Goal: Task Accomplishment & Management: Complete application form

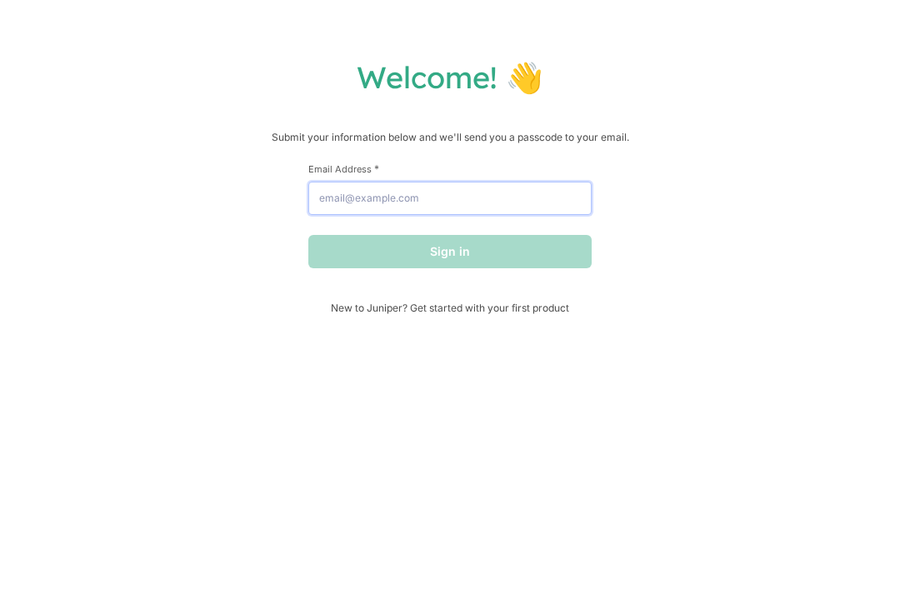
click at [431, 205] on input "Email Address *" at bounding box center [449, 198] width 283 height 33
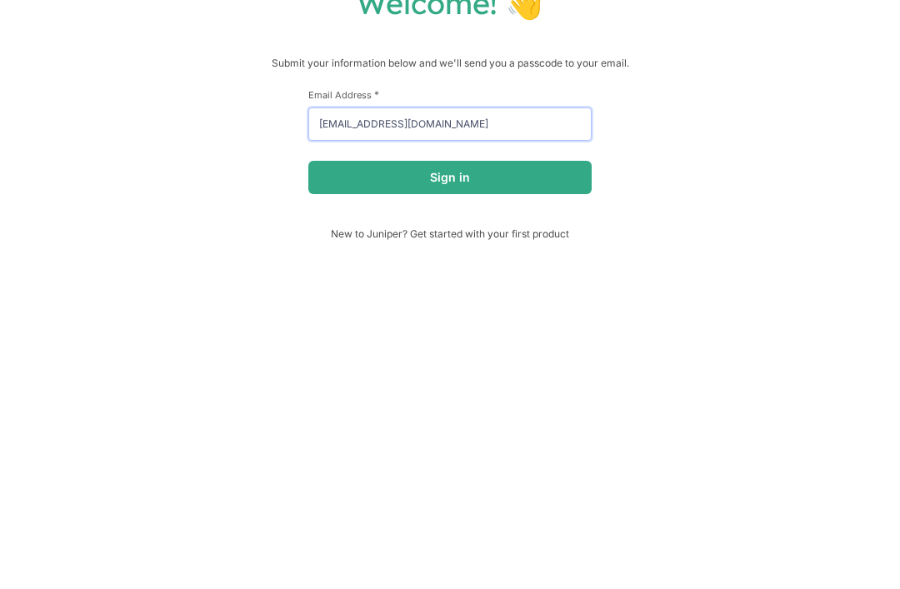
type input "[EMAIL_ADDRESS][DOMAIN_NAME]"
click at [505, 235] on button "Sign in" at bounding box center [449, 251] width 283 height 33
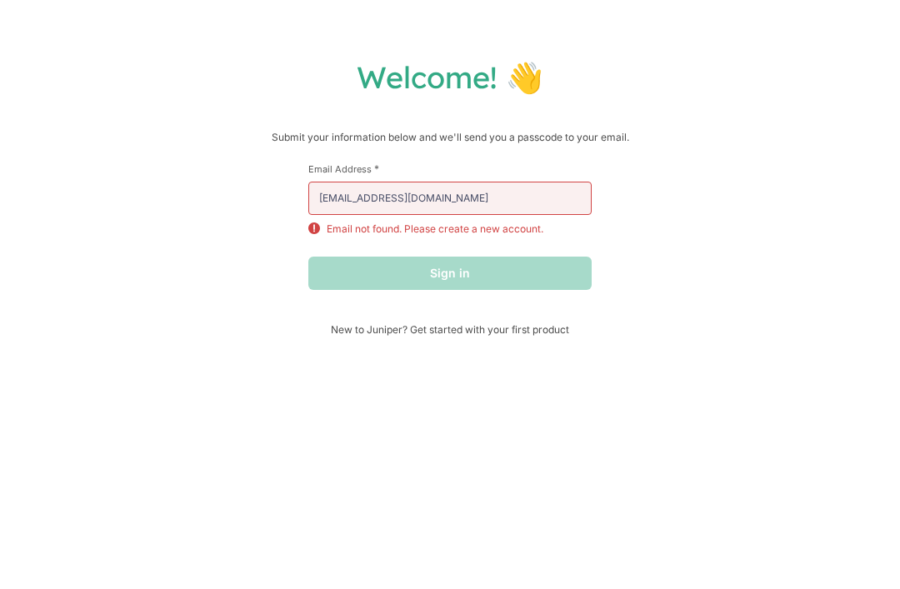
click at [468, 258] on form "First Name * Last Name * Email Address * [EMAIL_ADDRESS][DOMAIN_NAME] Email not…" at bounding box center [449, 227] width 283 height 128
click at [490, 228] on p "Email not found. Please create a new account." at bounding box center [435, 229] width 217 height 15
click at [449, 215] on input "[EMAIL_ADDRESS][DOMAIN_NAME]" at bounding box center [449, 198] width 283 height 33
click at [457, 224] on p "Email not found. Please create a new account." at bounding box center [435, 229] width 217 height 15
click at [434, 328] on span "New to Juniper? Get started with your first product" at bounding box center [449, 329] width 283 height 13
